Goal: Task Accomplishment & Management: Complete application form

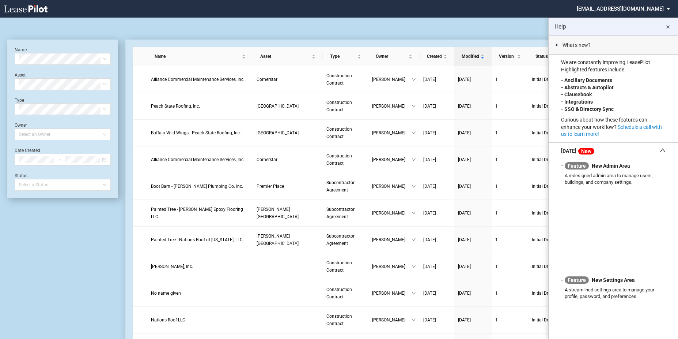
click at [669, 27] on md-icon "close" at bounding box center [668, 27] width 9 height 9
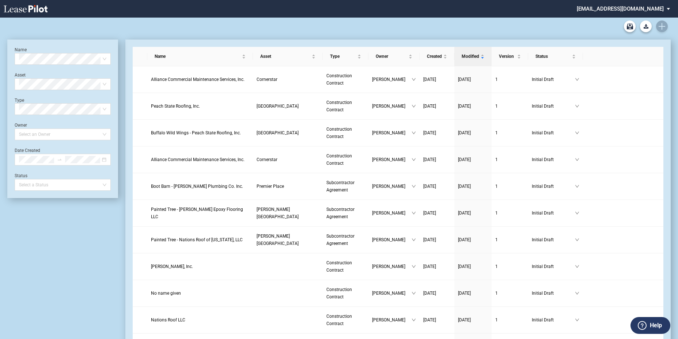
click at [658, 26] on div "90-10 Payment Blank Form (Construction Contract) 30-30-30-10 Payment Blank Form…" at bounding box center [339, 27] width 664 height 18
drag, startPoint x: 511, startPoint y: 23, endPoint x: 528, endPoint y: 23, distance: 16.8
click at [512, 23] on div "90-10 Payment Blank Form (Construction Contract) 30-30-30-10 Payment Blank Form…" at bounding box center [339, 27] width 664 height 18
click at [665, 30] on div "90-10 Payment Blank Form (Construction Contract) 30-30-30-10 Payment Blank Form…" at bounding box center [339, 27] width 664 height 18
click at [664, 26] on div "90-10 Payment Blank Form (Construction Contract) 30-30-30-10 Payment Blank Form…" at bounding box center [339, 27] width 664 height 18
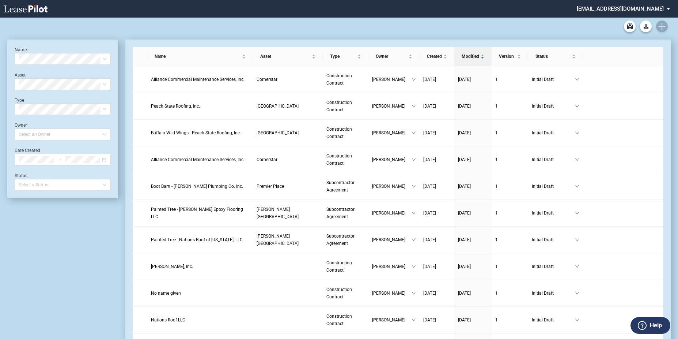
click at [661, 27] on div "90-10 Payment Blank Form (Construction Contract) 30-30-30-10 Payment Blank Form…" at bounding box center [339, 27] width 664 height 18
click at [660, 28] on div "90-10 Payment Blank Form (Construction Contract) 30-30-30-10 Payment Blank Form…" at bounding box center [339, 27] width 664 height 18
click at [659, 27] on div "90-10 Payment Blank Form (Construction Contract) 30-30-30-10 Payment Blank Form…" at bounding box center [339, 27] width 664 height 18
click at [415, 34] on div "90-10 Payment Blank Form (Construction Contract) 30-30-30-10 Payment Blank Form…" at bounding box center [339, 27] width 664 height 18
click at [663, 25] on icon "Create new document" at bounding box center [662, 26] width 7 height 7
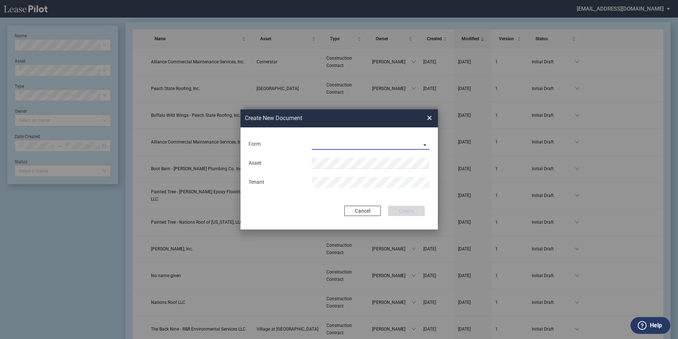
click at [377, 147] on md-select "Construction Contract Subcontractor Agreement" at bounding box center [371, 144] width 118 height 11
click at [374, 143] on md-option "Construction Contract" at bounding box center [371, 145] width 130 height 18
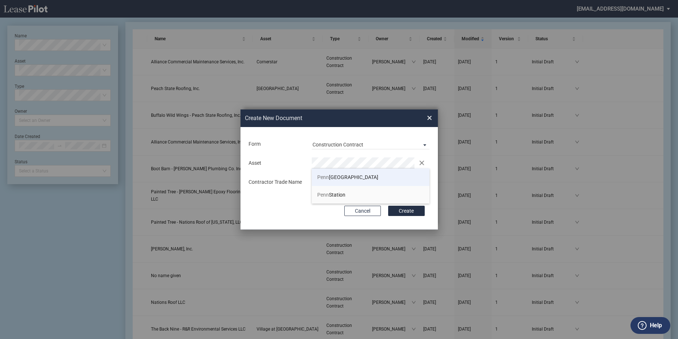
click at [361, 177] on span "Penn Mar Shopping Center" at bounding box center [347, 177] width 61 height 6
click at [388, 205] on button "Create" at bounding box center [406, 210] width 37 height 10
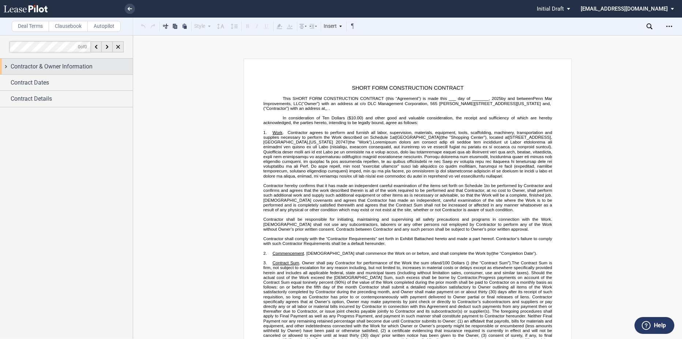
drag, startPoint x: 42, startPoint y: 66, endPoint x: 42, endPoint y: 71, distance: 4.4
click at [42, 68] on span "Contractor & Owner Information" at bounding box center [52, 66] width 82 height 9
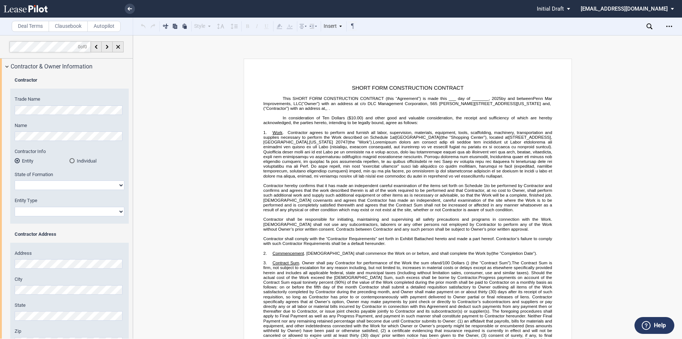
click at [0, 108] on html ".bocls-1{fill:#26354a;fill-rule:evenodd} Loading... × Pending... Pending... Ini…" at bounding box center [341, 169] width 682 height 339
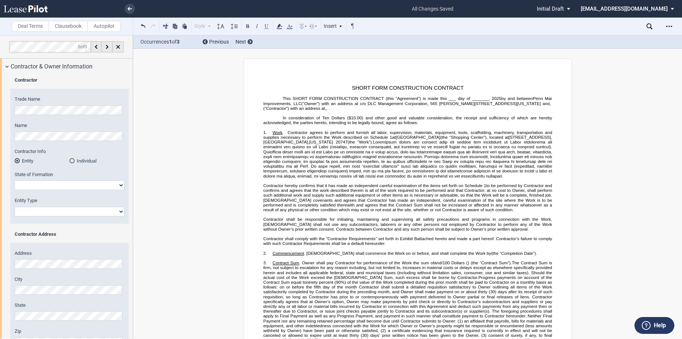
click at [46, 184] on select "[US_STATE] [US_STATE] [US_STATE] [US_STATE] [US_STATE] [US_STATE] [US_STATE] [U…" at bounding box center [70, 185] width 110 height 10
select select "[US_STATE]"
click at [15, 180] on select "[US_STATE] [US_STATE] [US_STATE] [US_STATE] [US_STATE] [US_STATE] [US_STATE] [U…" at bounding box center [70, 185] width 110 height 10
click at [66, 208] on select "Corporation Limited Liability Company General Partnership Limited Partnership O…" at bounding box center [70, 212] width 110 height 10
select select "Corporation"
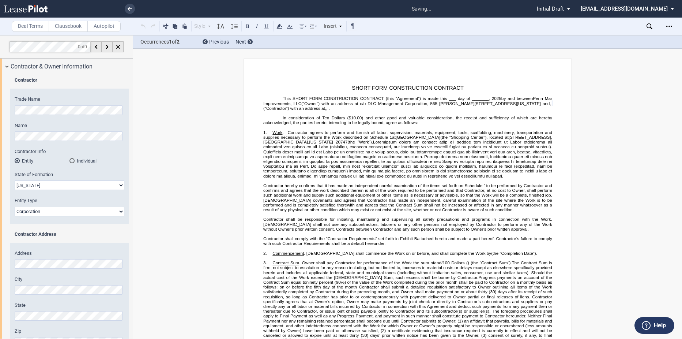
click at [15, 207] on select "Corporation Limited Liability Company General Partnership Limited Partnership O…" at bounding box center [70, 212] width 110 height 10
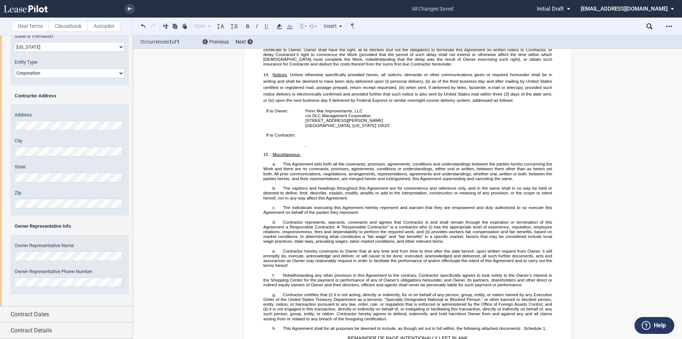
scroll to position [1531, 0]
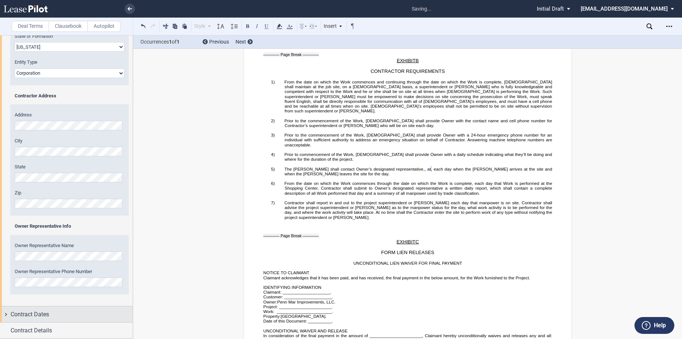
click at [55, 312] on div "Contract Dates" at bounding box center [72, 314] width 122 height 9
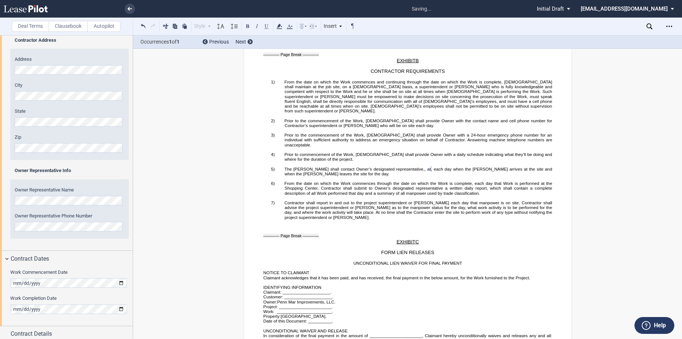
scroll to position [197, 0]
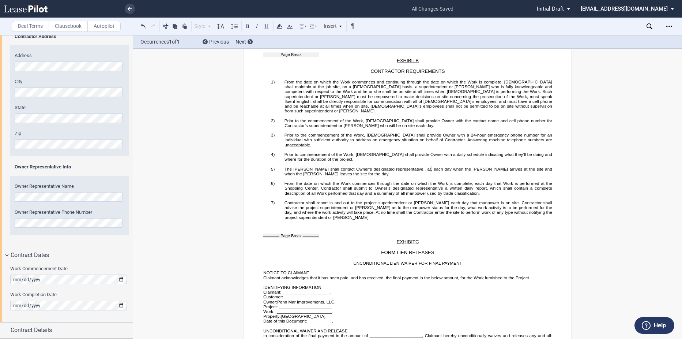
click at [10, 280] on div "Work Commencement Date Work Completion Date" at bounding box center [66, 291] width 133 height 59
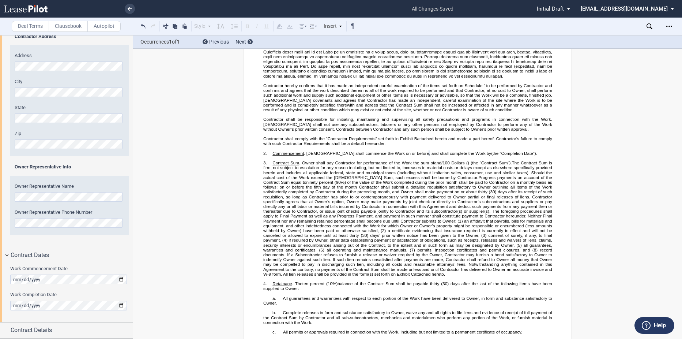
scroll to position [89, 0]
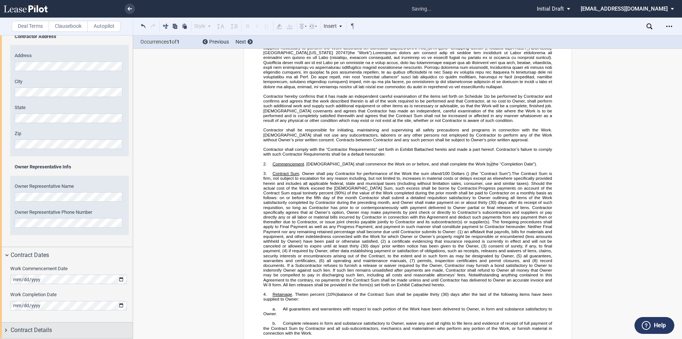
click at [51, 325] on span "Contract Details" at bounding box center [31, 329] width 41 height 9
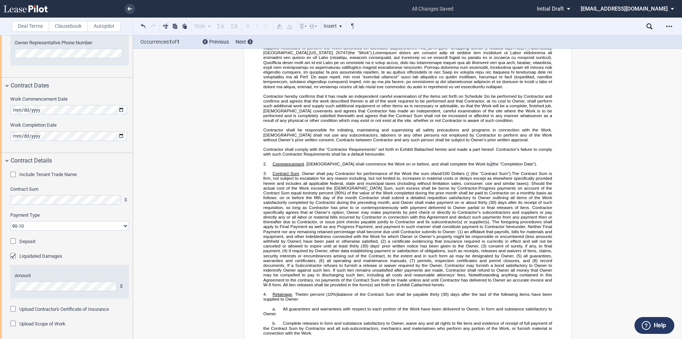
scroll to position [368, 0]
click at [110, 223] on select "90-10 30-30-30-10 100 Upon Completion" at bounding box center [69, 225] width 118 height 10
select select "100 Upon Completion"
click at [10, 220] on select "90-10 30-30-30-10 100 Upon Completion" at bounding box center [69, 225] width 118 height 10
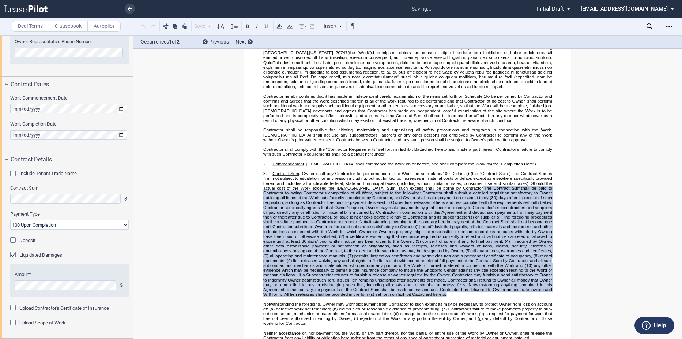
click at [60, 257] on label "Liquidated Damages" at bounding box center [40, 255] width 43 height 7
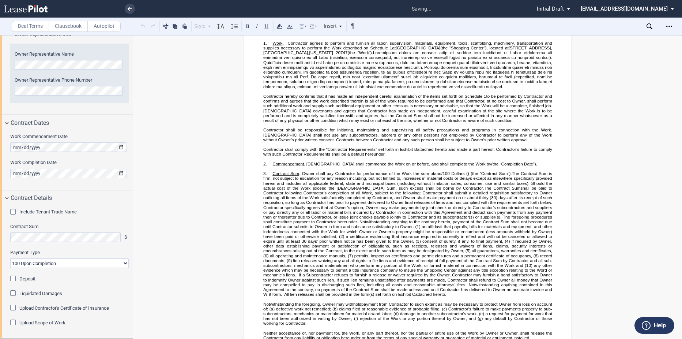
scroll to position [329, 0]
click at [72, 322] on div "Upload Scope of Work" at bounding box center [69, 322] width 118 height 7
click at [65, 324] on label "Upload Scope of Work" at bounding box center [42, 322] width 46 height 7
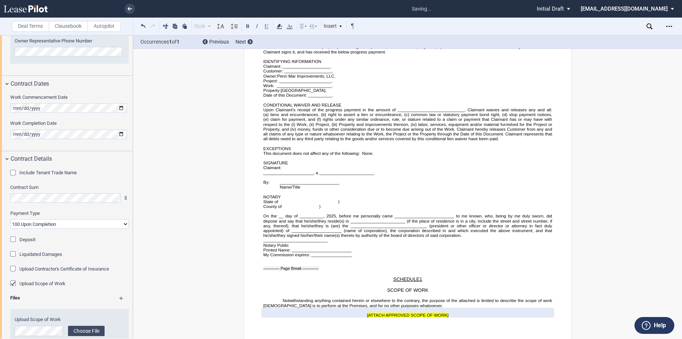
scroll to position [394, 0]
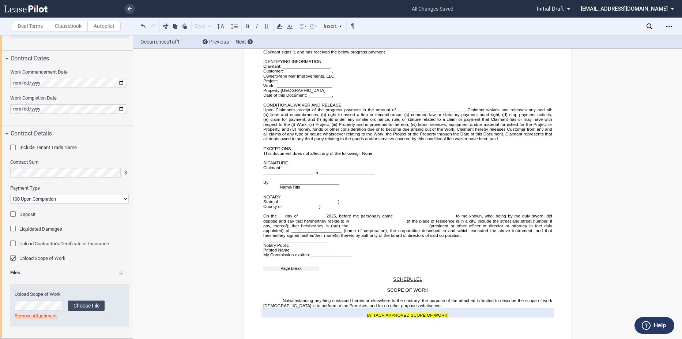
click at [122, 272] on md-icon at bounding box center [124, 275] width 11 height 9
click at [120, 272] on md-icon at bounding box center [124, 275] width 11 height 9
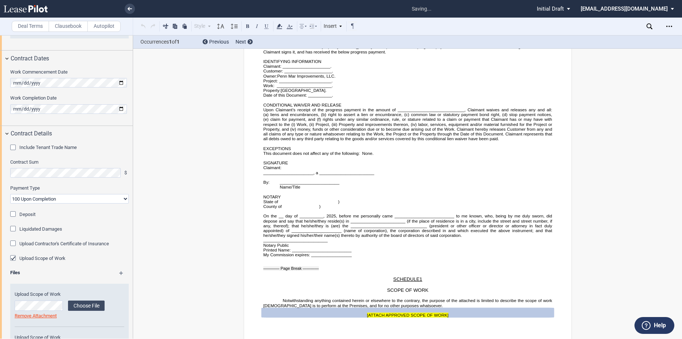
click at [120, 272] on md-icon at bounding box center [124, 275] width 11 height 9
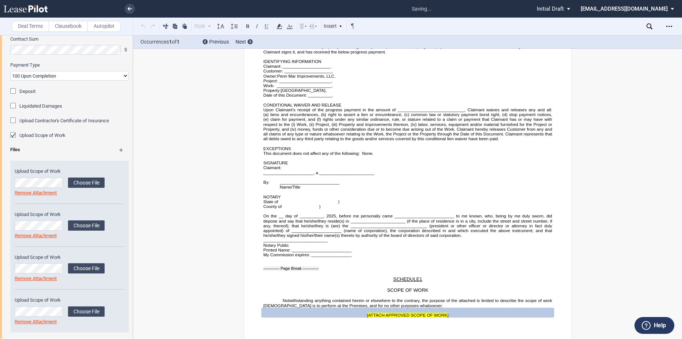
scroll to position [522, 0]
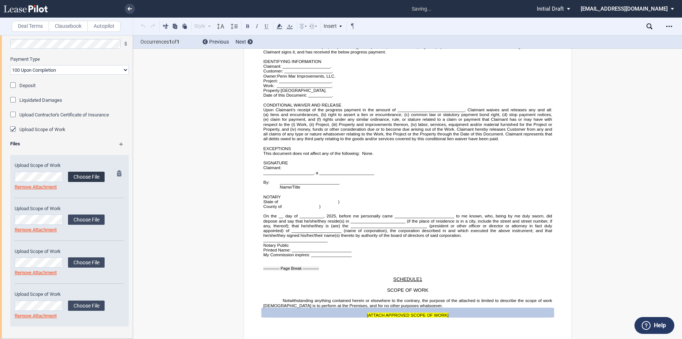
click at [76, 173] on label "Choose File" at bounding box center [86, 176] width 37 height 10
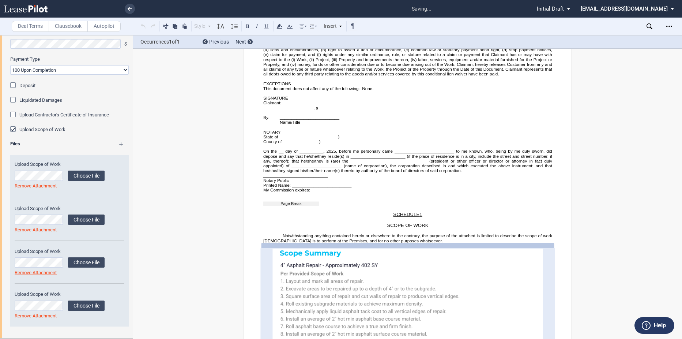
scroll to position [2573, 0]
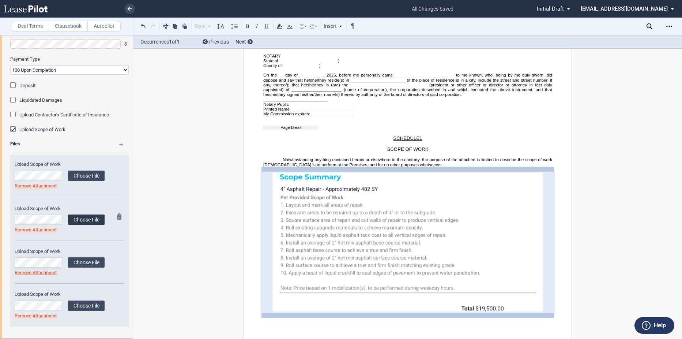
click at [82, 221] on label "Choose File" at bounding box center [86, 219] width 37 height 10
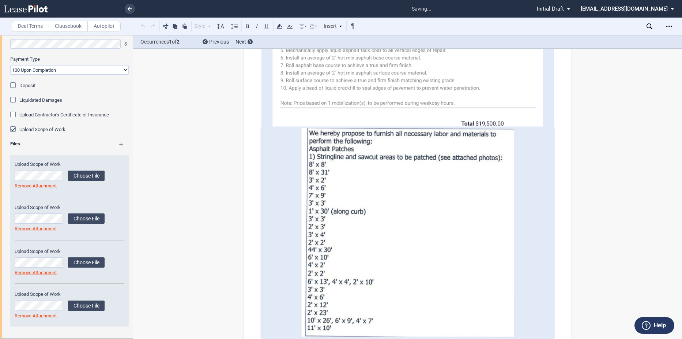
scroll to position [2746, 0]
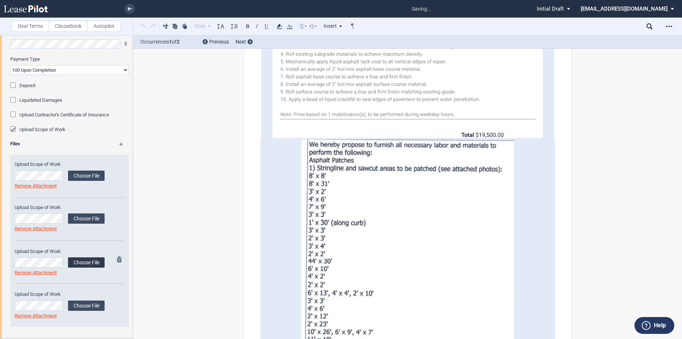
click at [81, 259] on label "Choose File" at bounding box center [86, 262] width 37 height 10
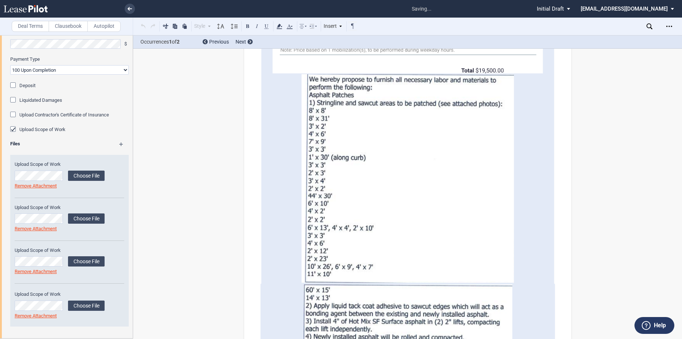
scroll to position [2860, 0]
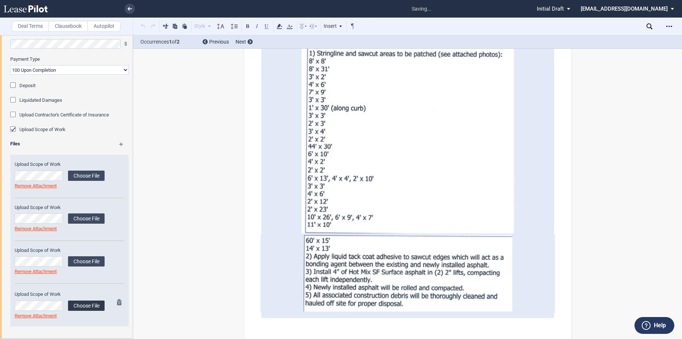
click at [88, 303] on label "Choose File" at bounding box center [86, 305] width 37 height 10
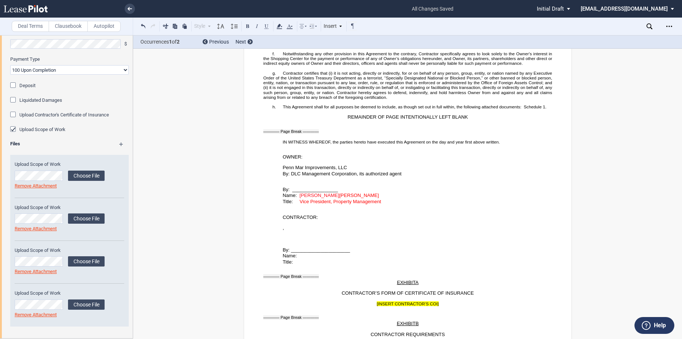
scroll to position [1209, 0]
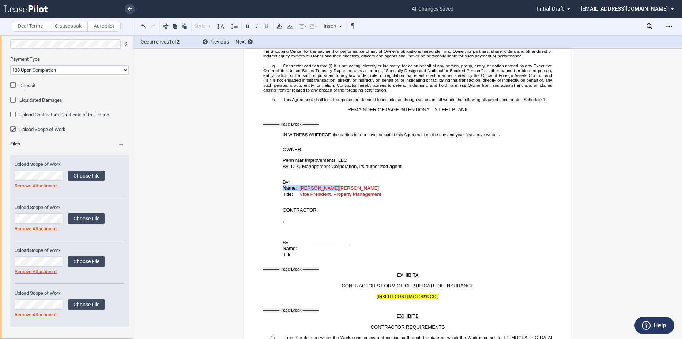
drag, startPoint x: 333, startPoint y: 192, endPoint x: 377, endPoint y: 187, distance: 44.9
click at [377, 187] on div "﻿ ﻿ By: _________________ Name: [PERSON_NAME] [PERSON_NAME] Title: Vice Preside…" at bounding box center [407, 183] width 289 height 28
drag, startPoint x: 377, startPoint y: 187, endPoint x: 368, endPoint y: 190, distance: 10.2
click at [368, 190] on p "Name: [PERSON_NAME] [PERSON_NAME]" at bounding box center [416, 188] width 269 height 6
drag, startPoint x: 366, startPoint y: 192, endPoint x: 333, endPoint y: 192, distance: 32.2
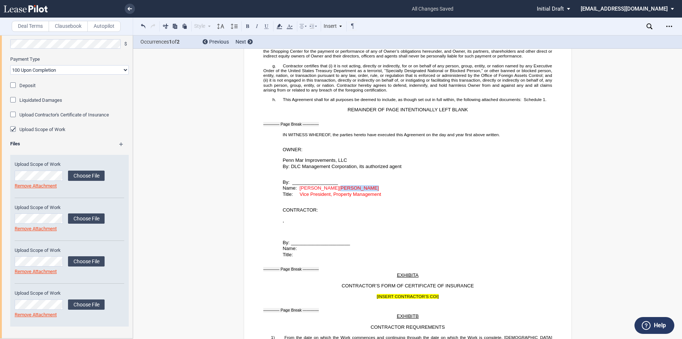
click at [333, 191] on p "Name: [PERSON_NAME] [PERSON_NAME]" at bounding box center [416, 188] width 269 height 6
drag, startPoint x: 333, startPoint y: 192, endPoint x: 353, endPoint y: 193, distance: 19.8
click at [353, 190] on span "[PERSON_NAME]" at bounding box center [359, 187] width 40 height 5
click at [365, 191] on p "Name: [PERSON_NAME] [PERSON_NAME]" at bounding box center [416, 188] width 269 height 6
drag, startPoint x: 298, startPoint y: 192, endPoint x: 408, endPoint y: 197, distance: 109.4
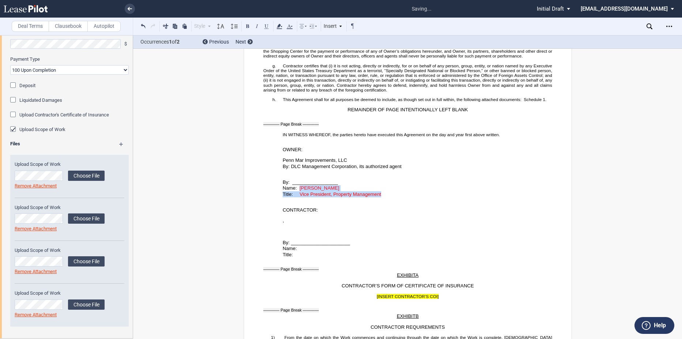
click at [408, 197] on div "﻿ ﻿ By: _________________ Name: [PERSON_NAME] Title: Vice President, Property M…" at bounding box center [407, 183] width 289 height 28
click at [290, 22] on icon at bounding box center [289, 26] width 9 height 9
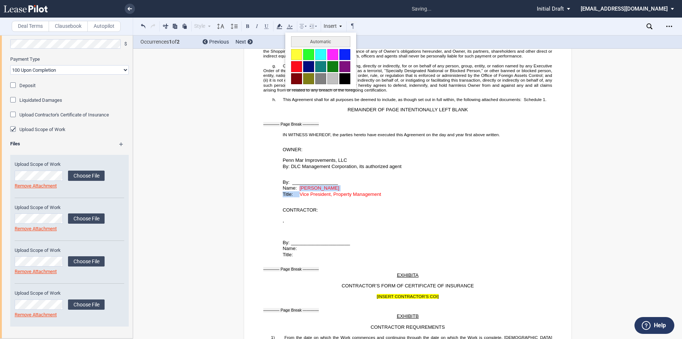
click at [343, 76] on button at bounding box center [344, 78] width 11 height 11
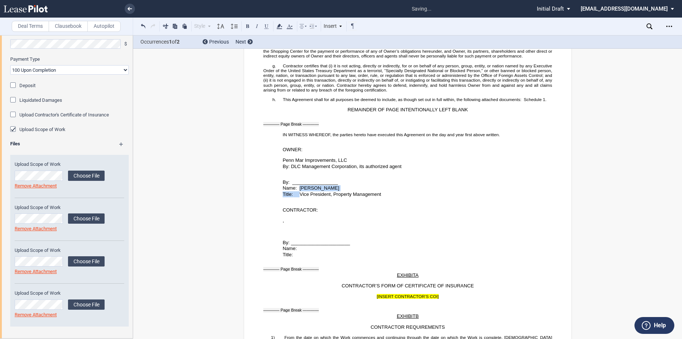
click at [307, 243] on div "﻿ ﻿ ﻿ , ﻿ ﻿ ﻿ ﻿ ﻿ ﻿ ﻿ ﻿ ﻿ ﻿ By: ______________________ Name: Title:" at bounding box center [407, 235] width 289 height 45
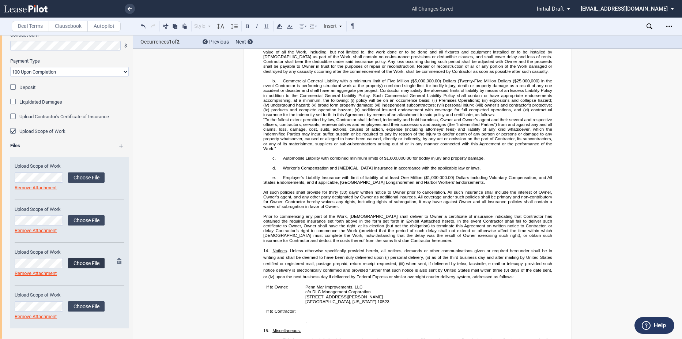
scroll to position [522, 0]
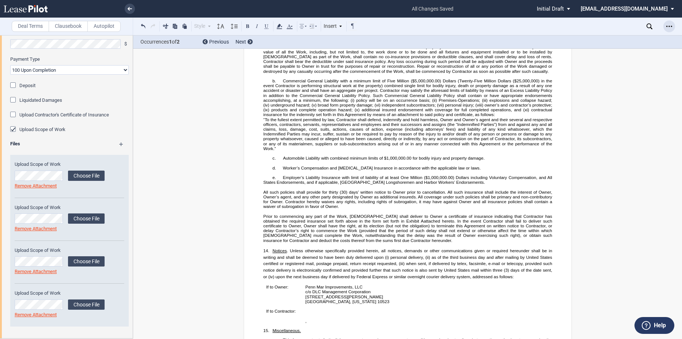
click at [664, 22] on div "Open Lease options menu" at bounding box center [669, 26] width 12 height 12
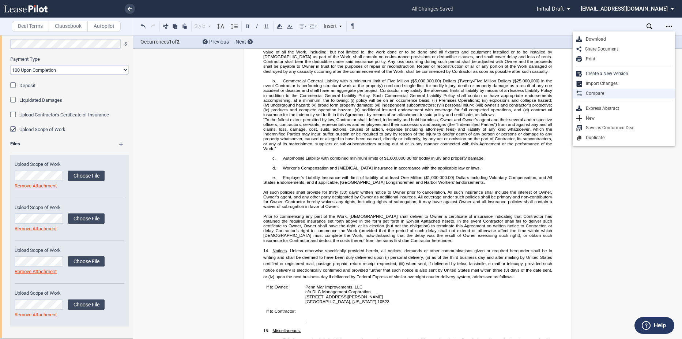
click at [611, 93] on div "Compare" at bounding box center [626, 93] width 89 height 6
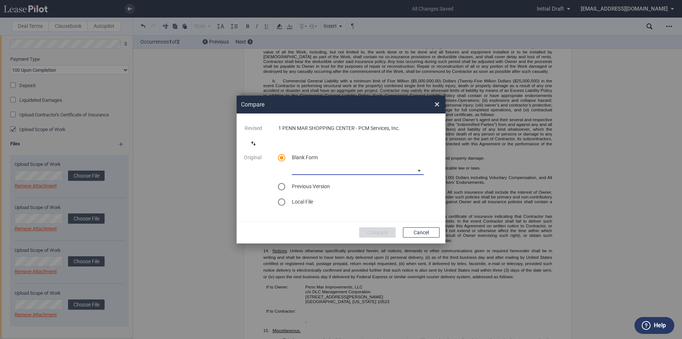
click at [377, 168] on md-select "90-10 Payment Blank Form (Construction Contract) [PHONE_NUMBER] Payment Blank F…" at bounding box center [358, 169] width 132 height 11
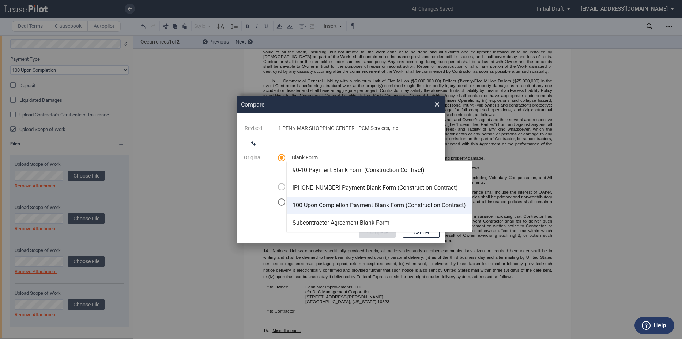
click at [347, 199] on md-option "100 Upon Completion Payment Blank Form (Construction Contract)" at bounding box center [379, 205] width 185 height 18
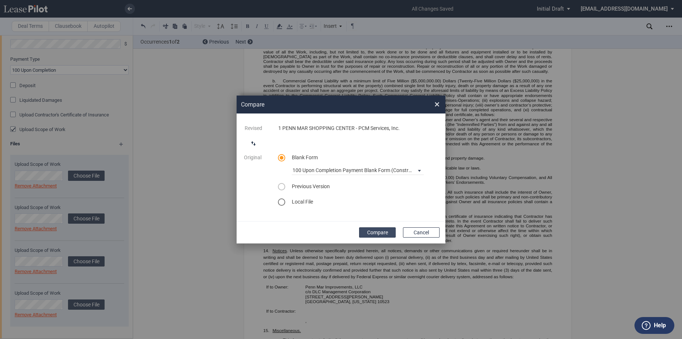
click at [378, 232] on button "Compare" at bounding box center [377, 232] width 37 height 10
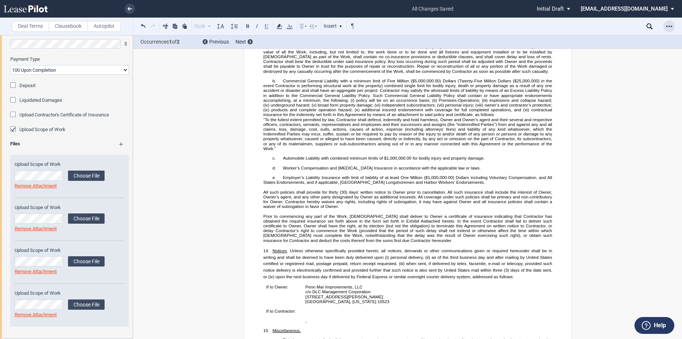
click at [668, 22] on div "Open Lease options menu" at bounding box center [669, 26] width 12 height 12
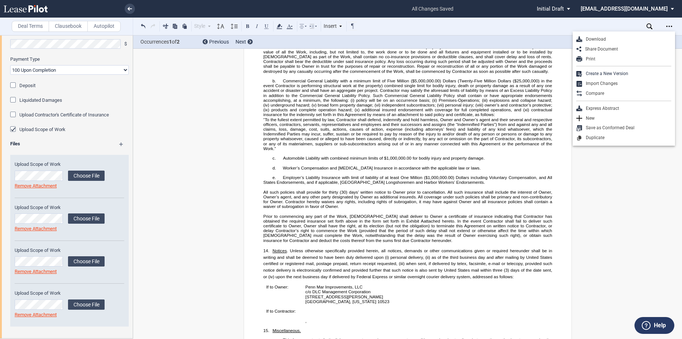
click at [600, 41] on div "Download" at bounding box center [626, 39] width 89 height 6
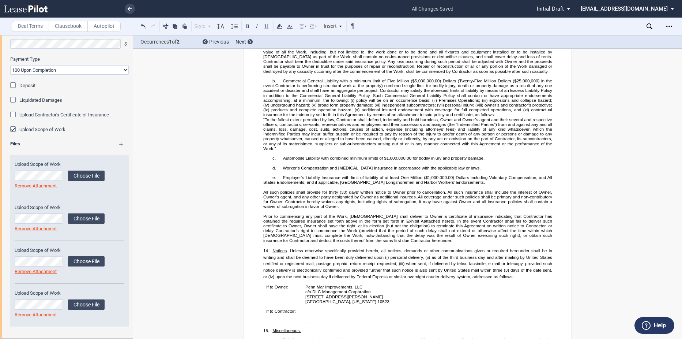
click at [403, 183] on span "Employer’s Liability Insurance with limit of liability of at least One Million …" at bounding box center [408, 180] width 290 height 10
